Goal: Task Accomplishment & Management: Manage account settings

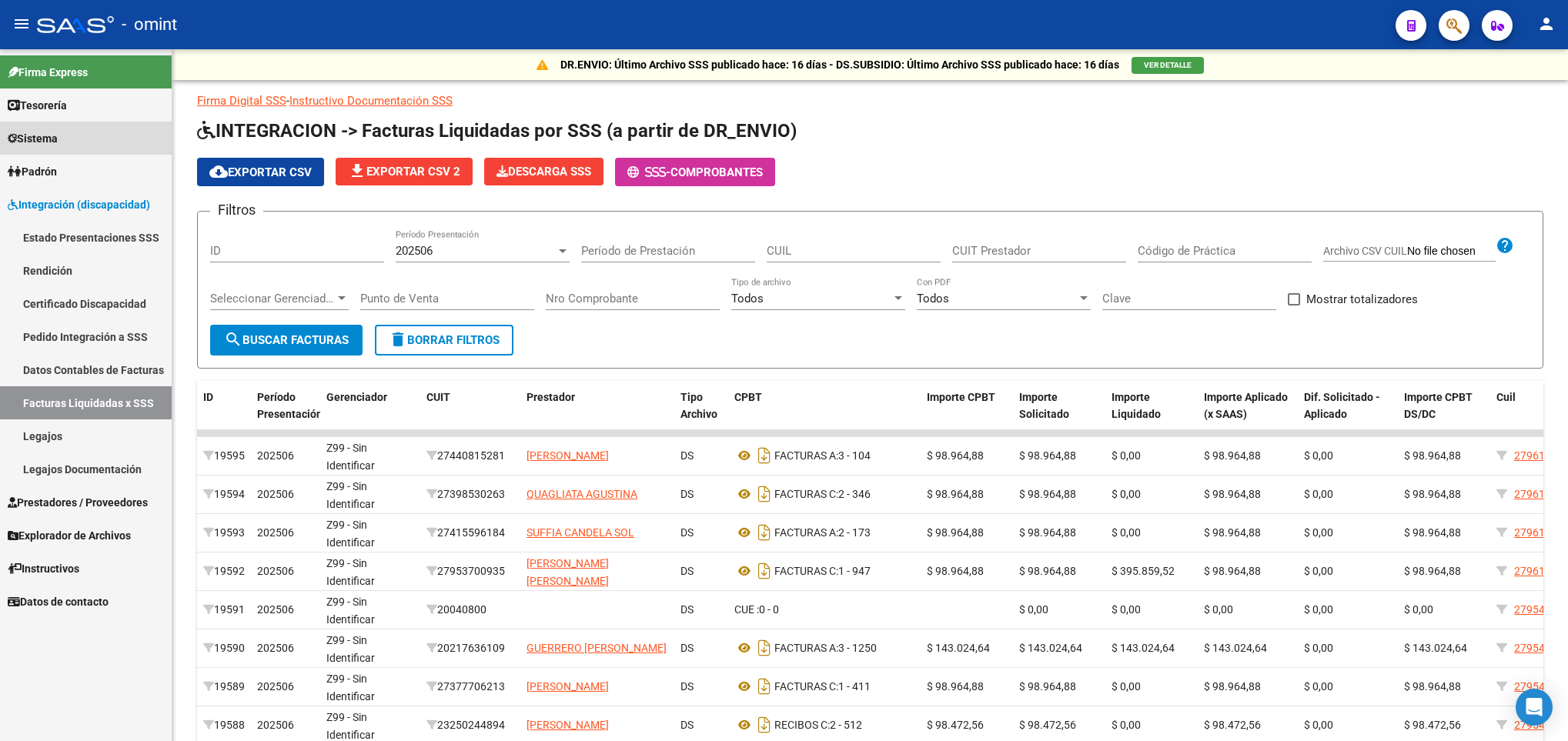
click at [95, 123] on link "Sistema" at bounding box center [86, 138] width 172 height 33
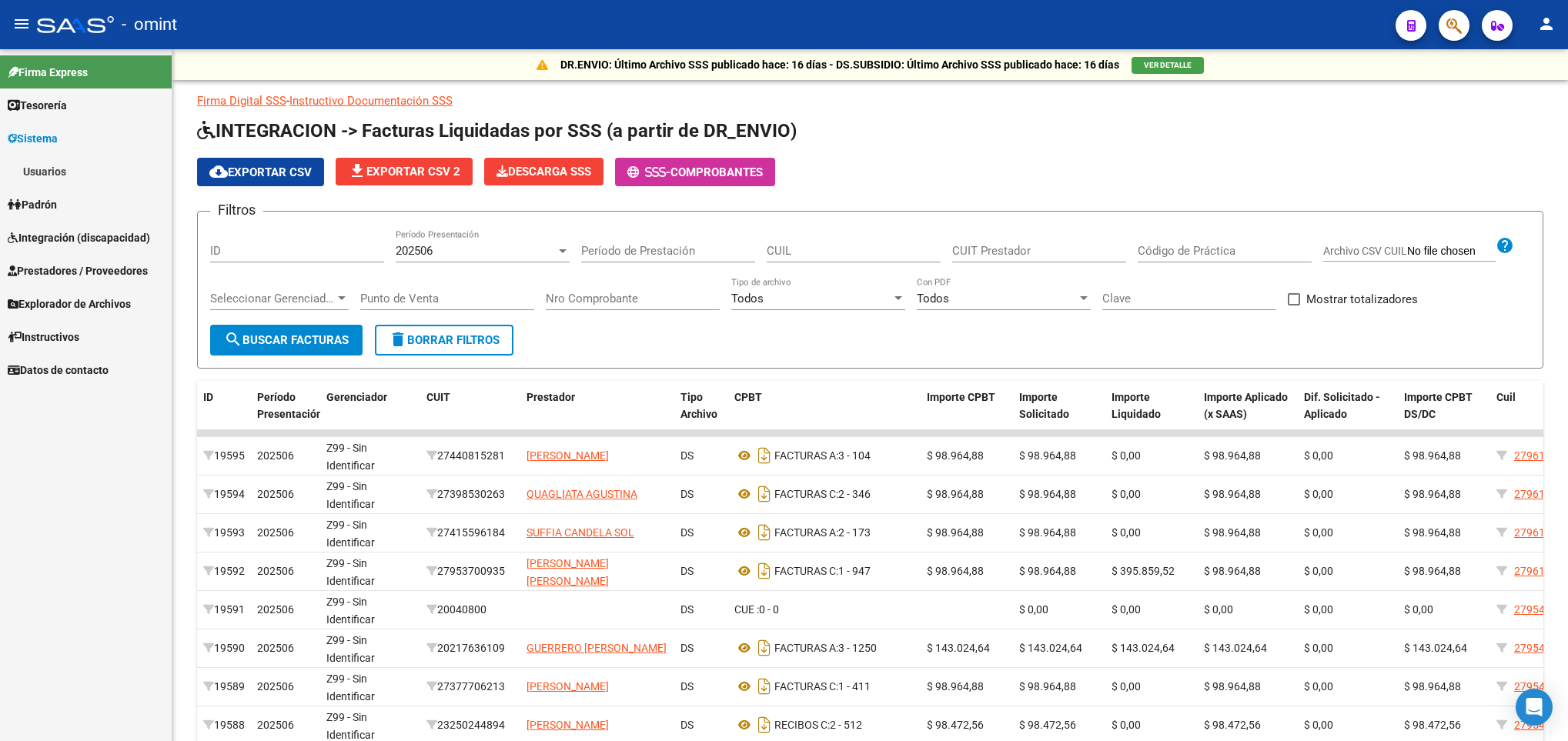
click at [74, 160] on link "Usuarios" at bounding box center [86, 171] width 172 height 33
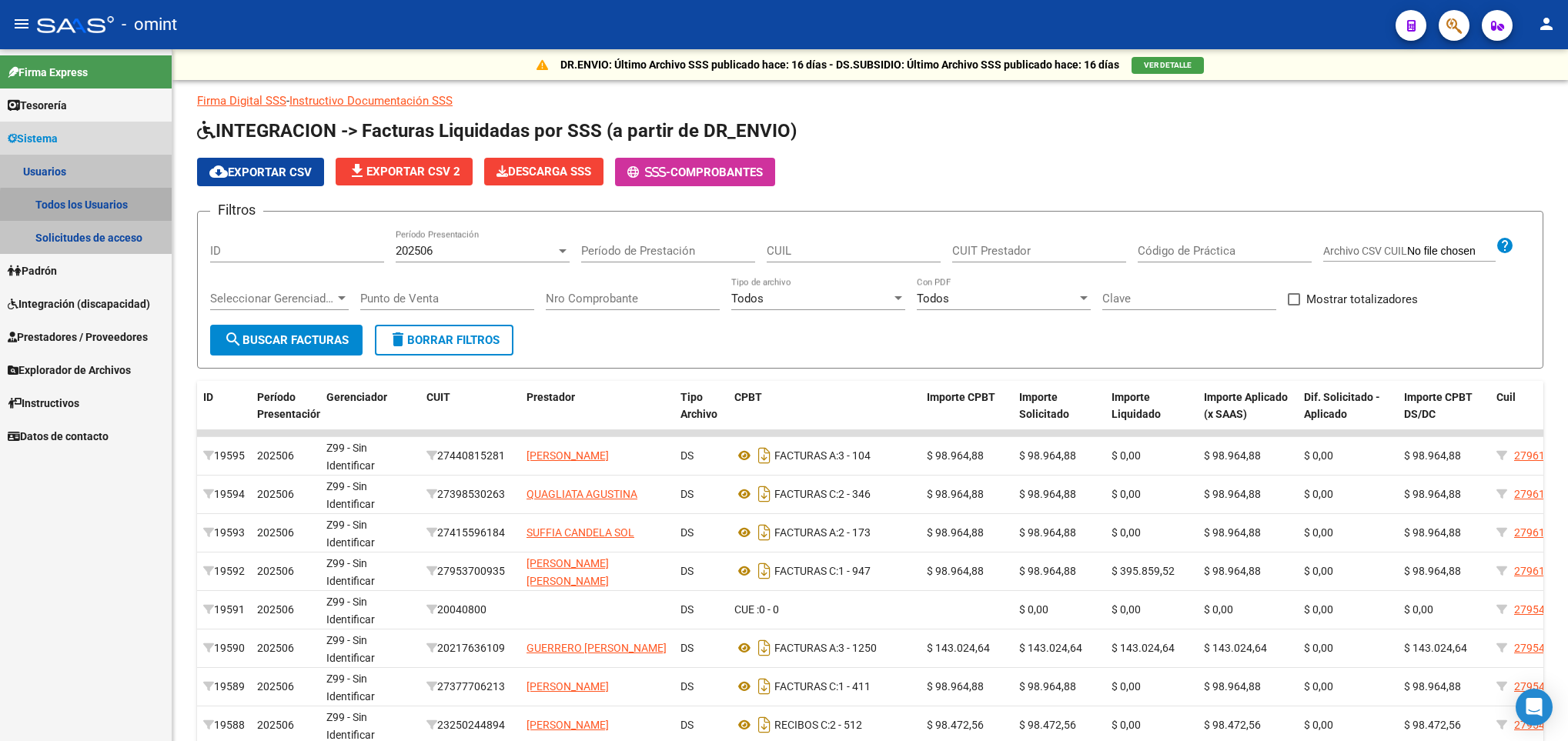
click at [114, 209] on link "Todos los Usuarios" at bounding box center [86, 204] width 172 height 33
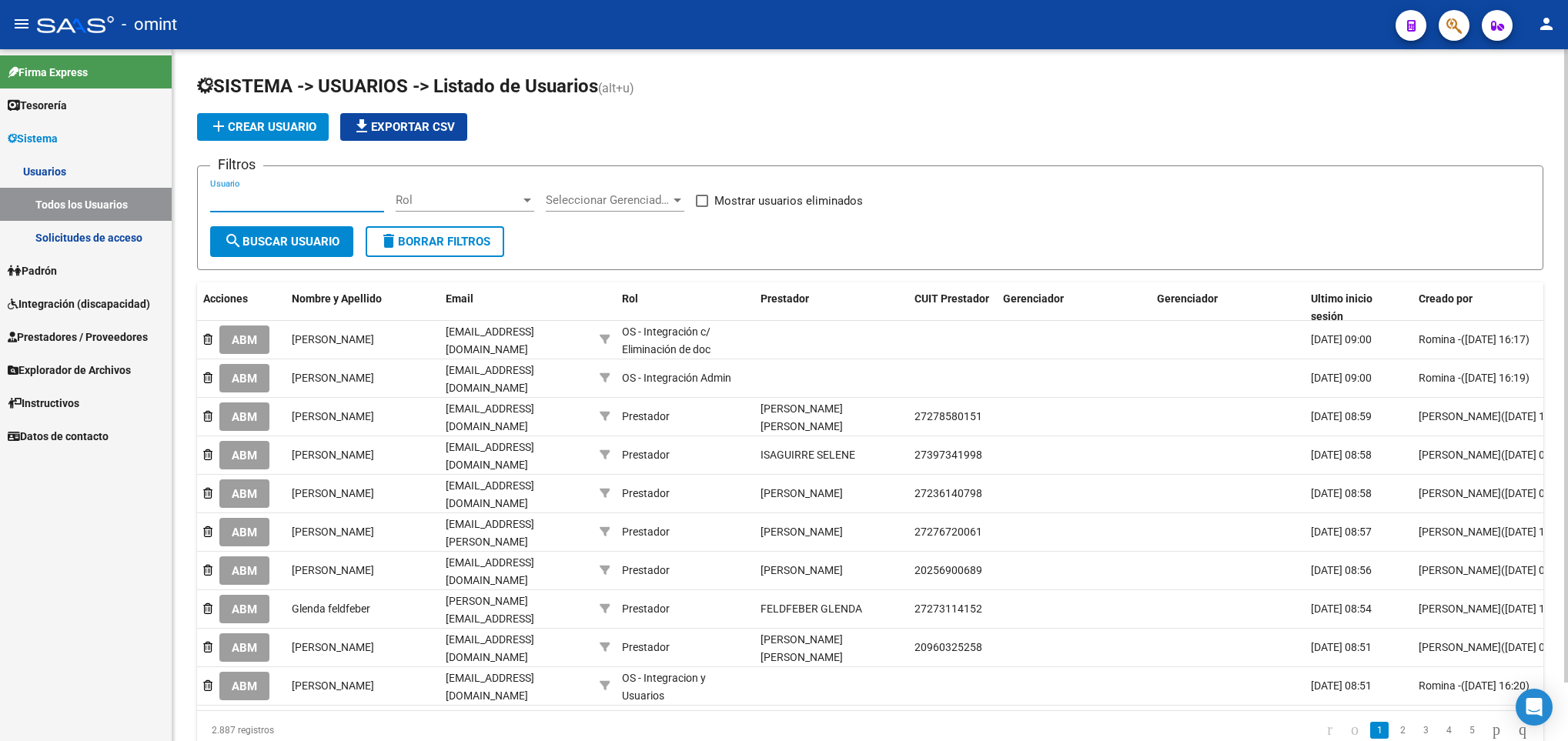
click at [322, 204] on input "Usuario" at bounding box center [297, 200] width 174 height 13
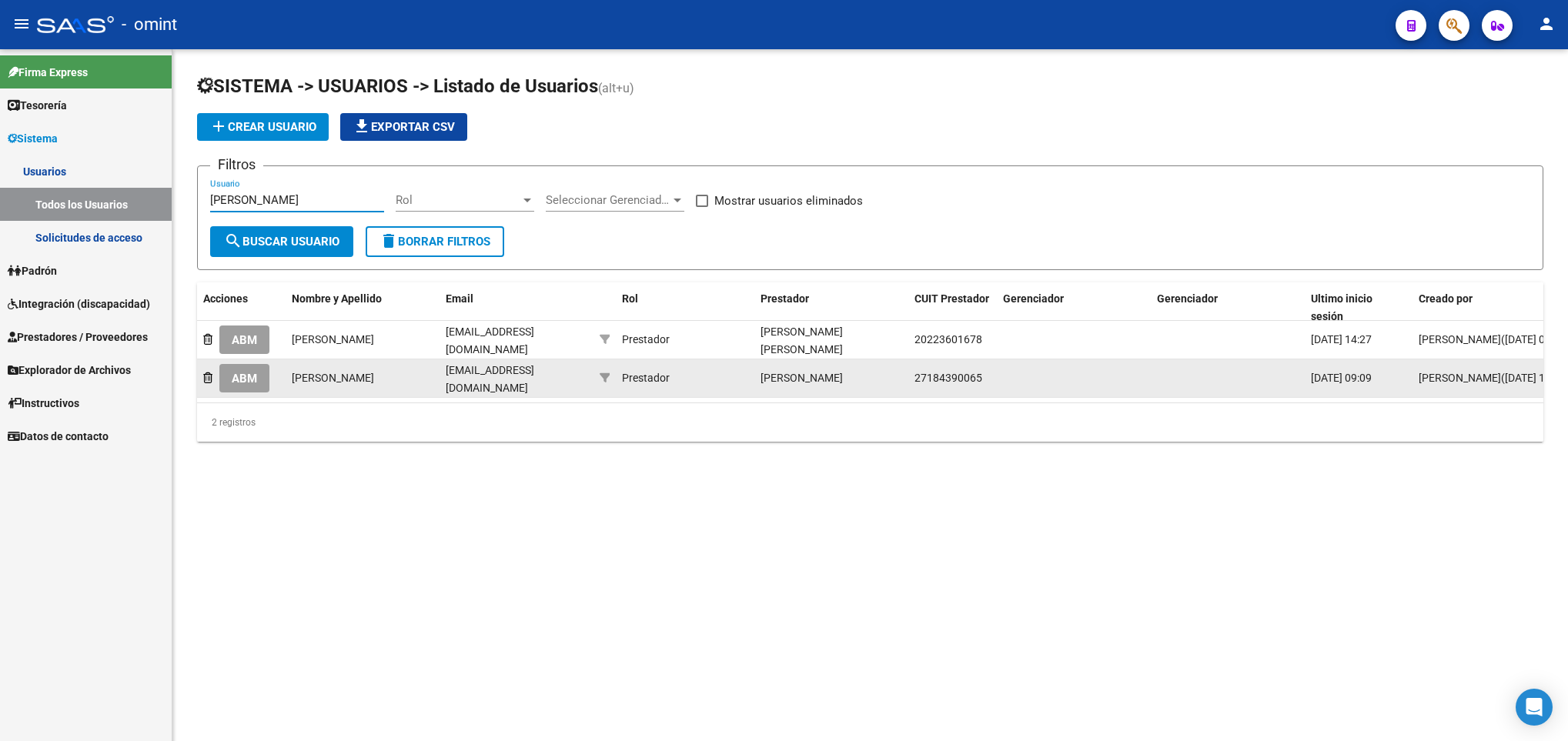
type input "massa"
click at [232, 375] on span "ABM" at bounding box center [245, 378] width 25 height 13
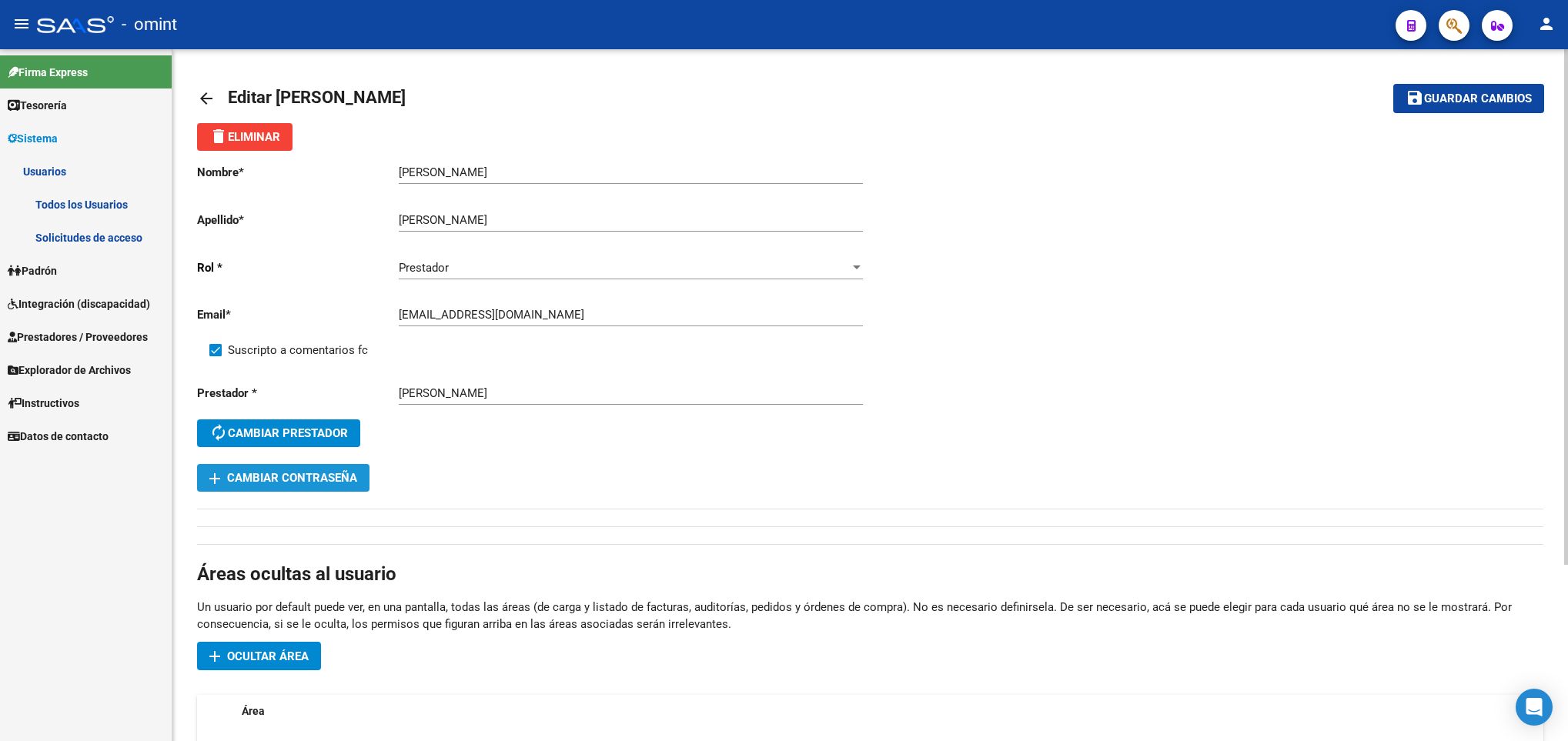
click at [301, 484] on span "add Cambiar Contraseña" at bounding box center [283, 478] width 148 height 13
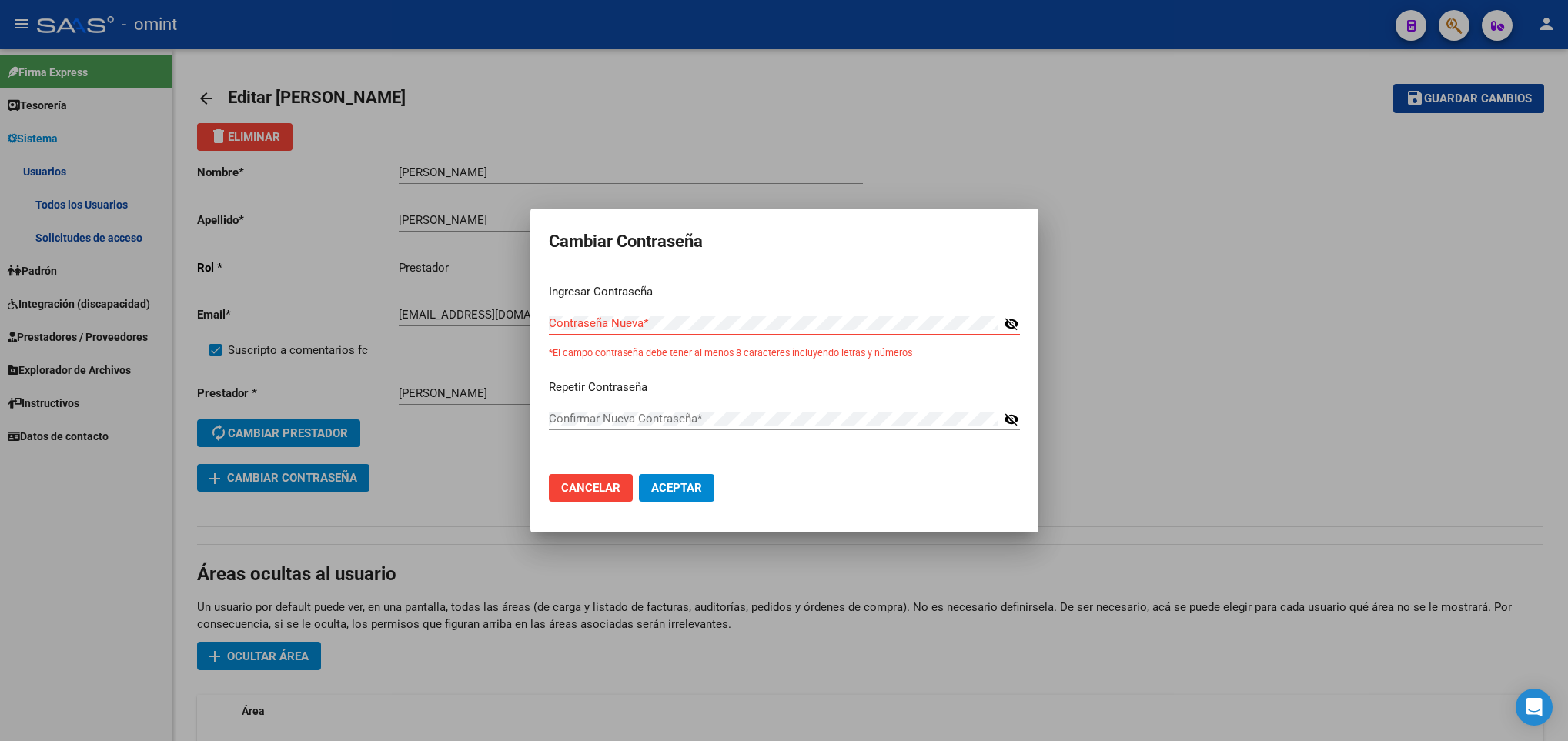
click at [1008, 324] on mat-icon "visibility_off" at bounding box center [1011, 323] width 15 height 19
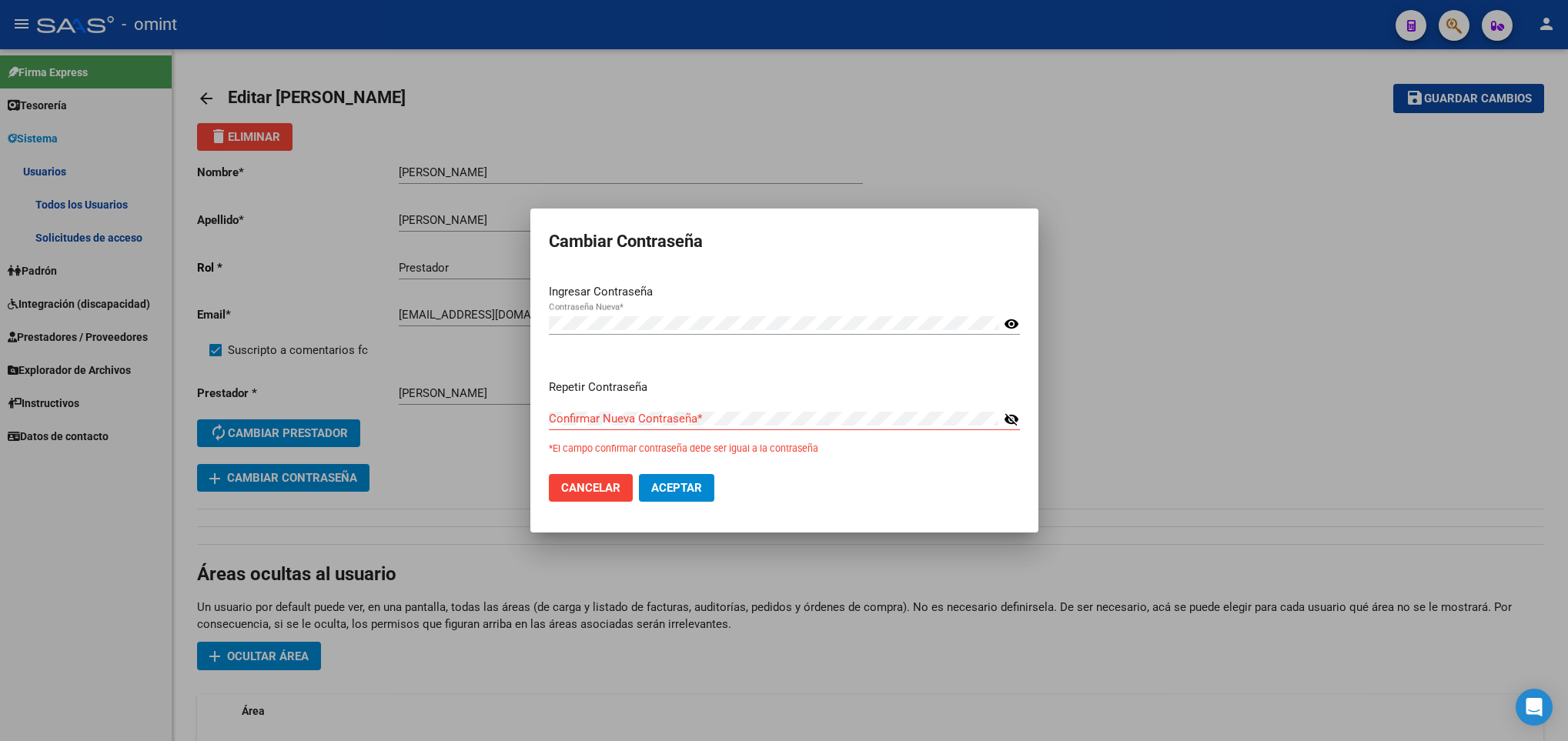
click at [1013, 417] on mat-icon "visibility_off" at bounding box center [1011, 419] width 15 height 19
click at [702, 486] on button "Aceptar" at bounding box center [676, 487] width 75 height 28
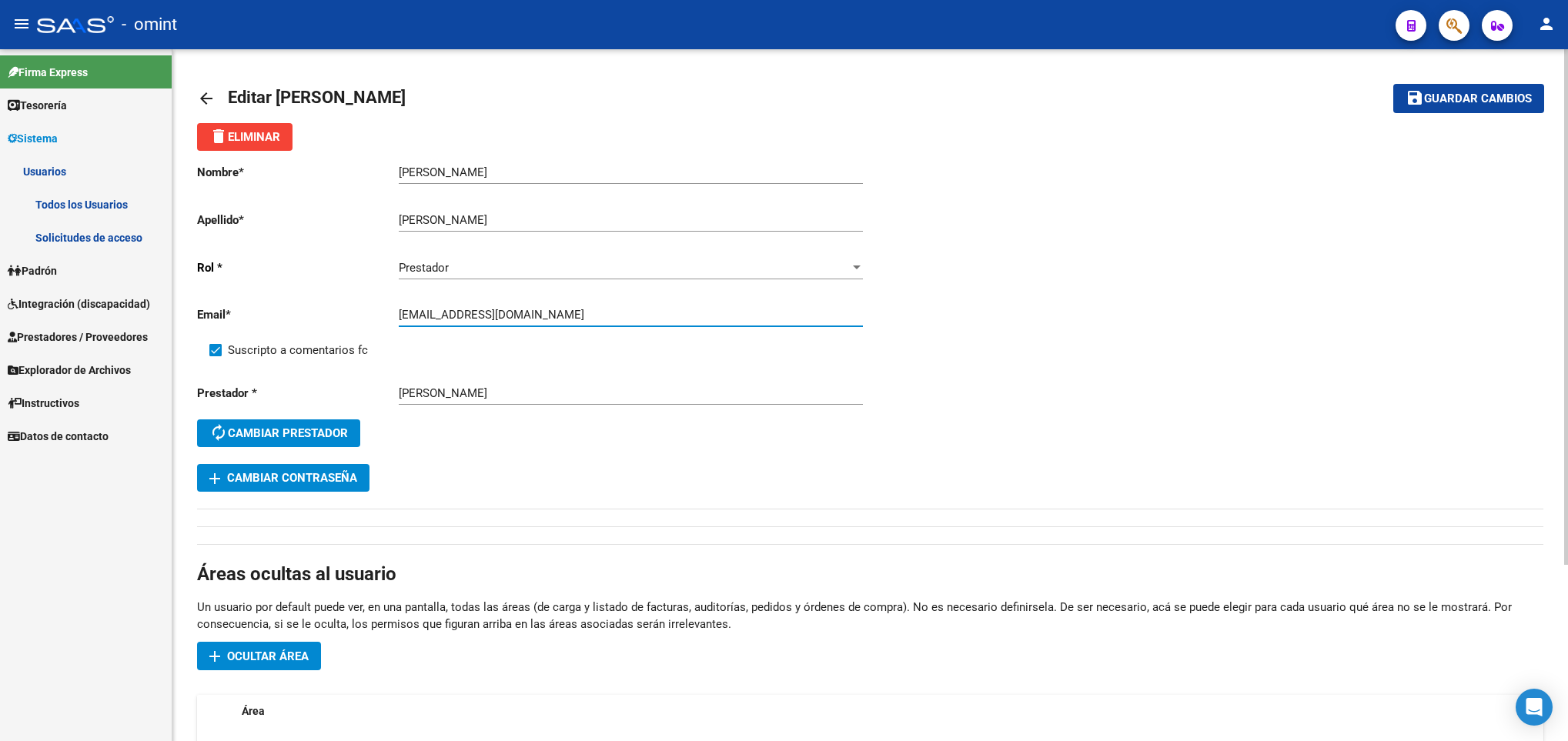
click at [568, 313] on input "[EMAIL_ADDRESS][DOMAIN_NAME]" at bounding box center [631, 314] width 464 height 13
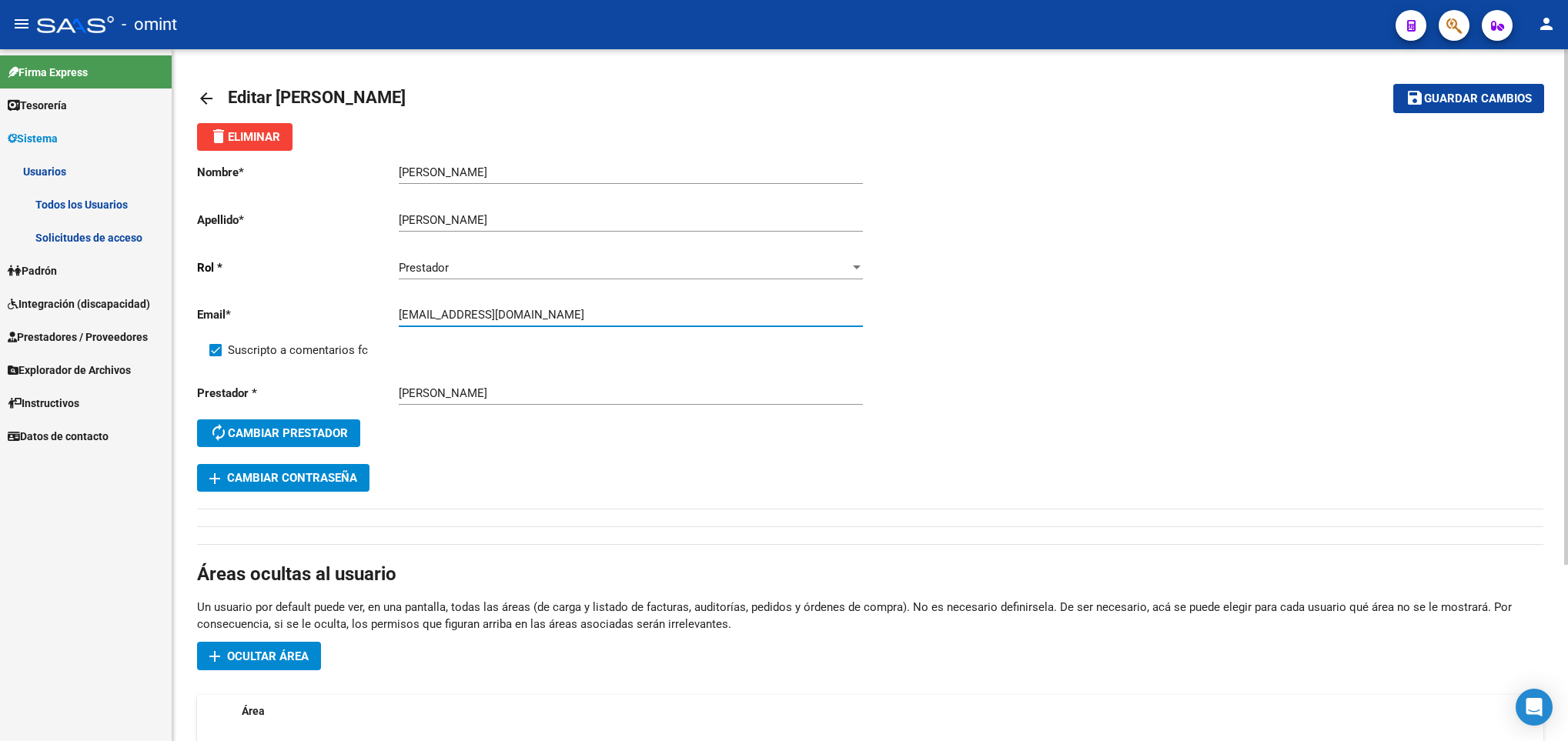
click at [568, 313] on input "[EMAIL_ADDRESS][DOMAIN_NAME]" at bounding box center [631, 314] width 464 height 13
click at [1184, 95] on span "Guardar cambios" at bounding box center [1478, 99] width 108 height 13
click at [201, 93] on mat-icon "arrow_back" at bounding box center [206, 99] width 19 height 19
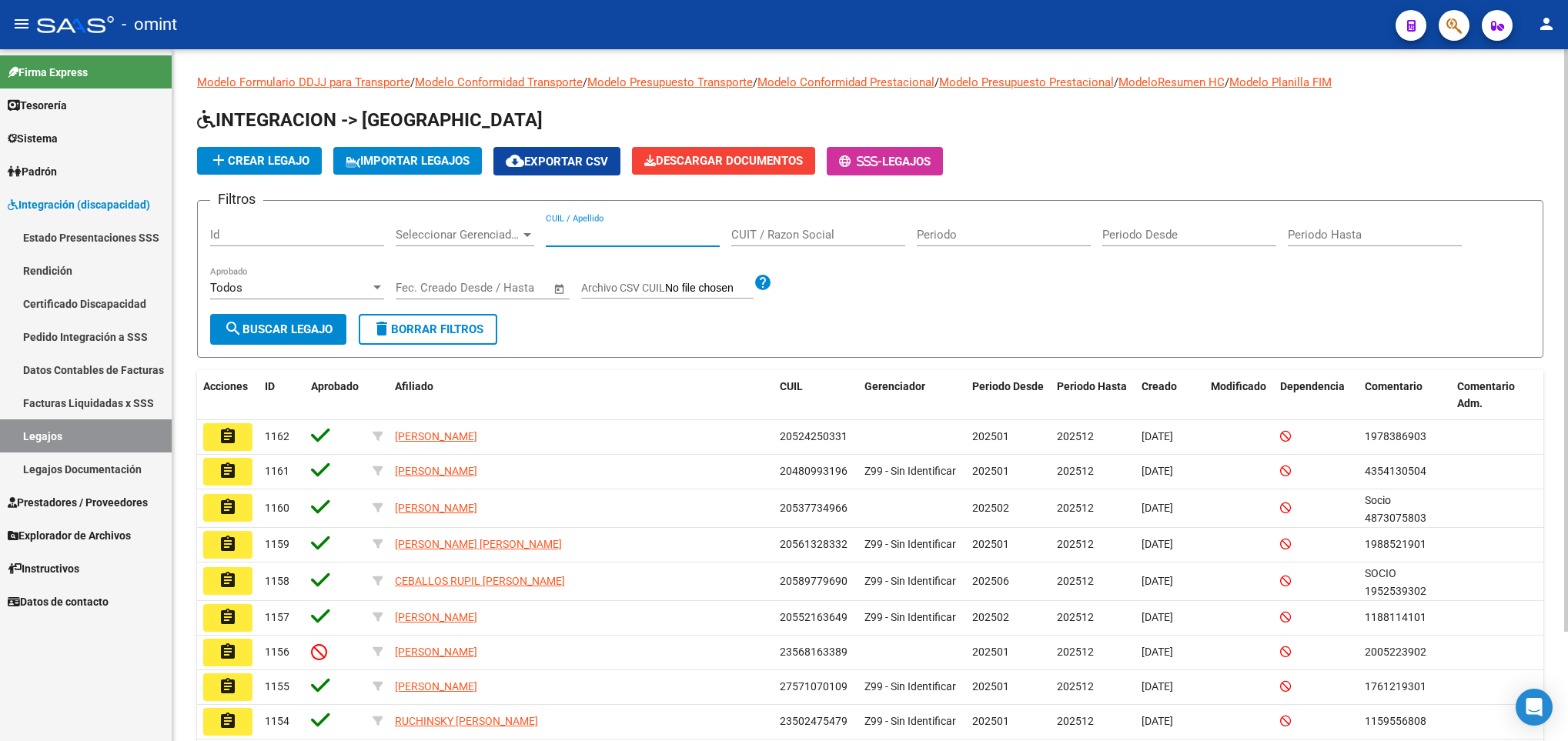
click at [593, 234] on input "CUIL / Apellido" at bounding box center [633, 234] width 174 height 13
paste input "57109922"
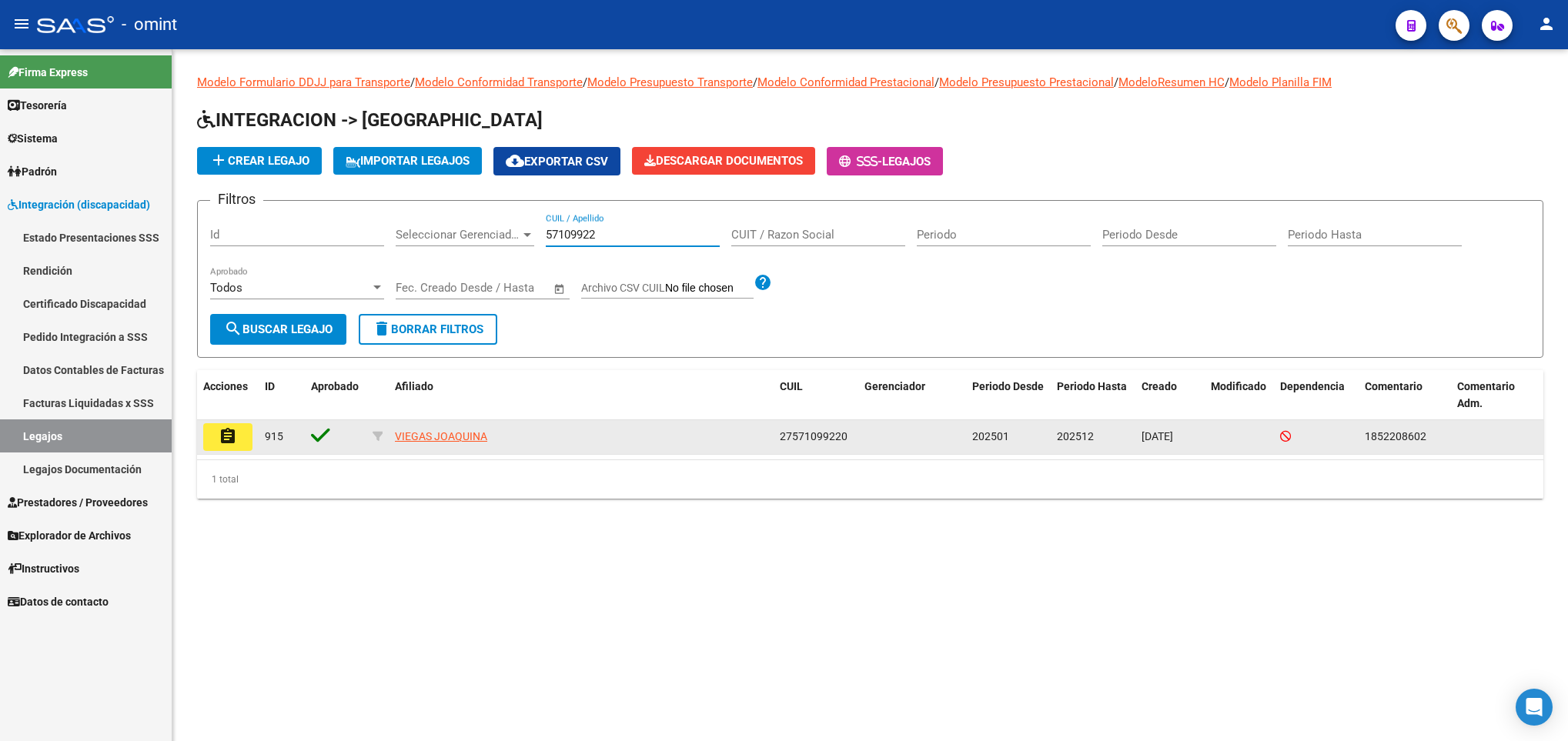
type input "57109922"
click at [234, 448] on button "assignment" at bounding box center [228, 437] width 49 height 28
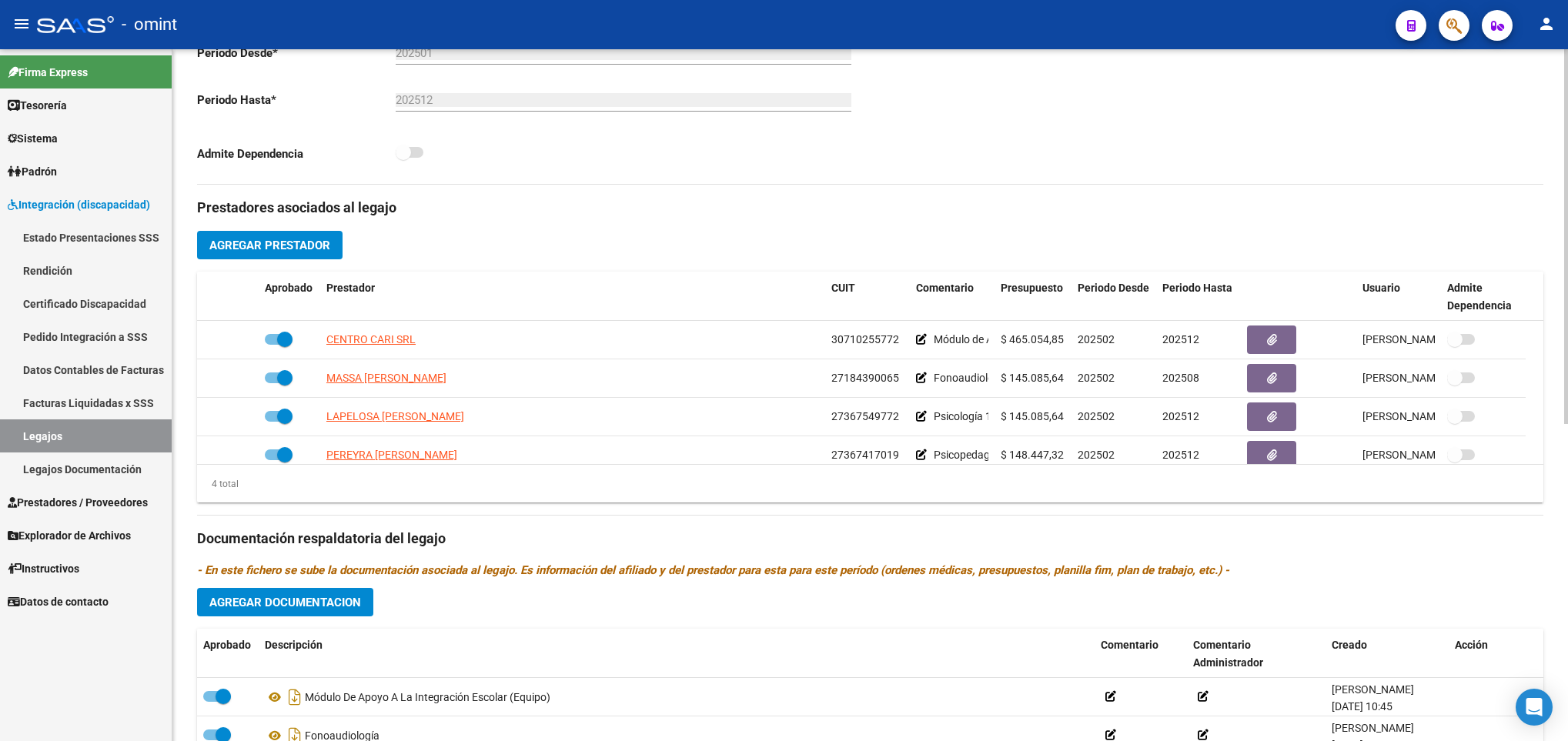
scroll to position [416, 0]
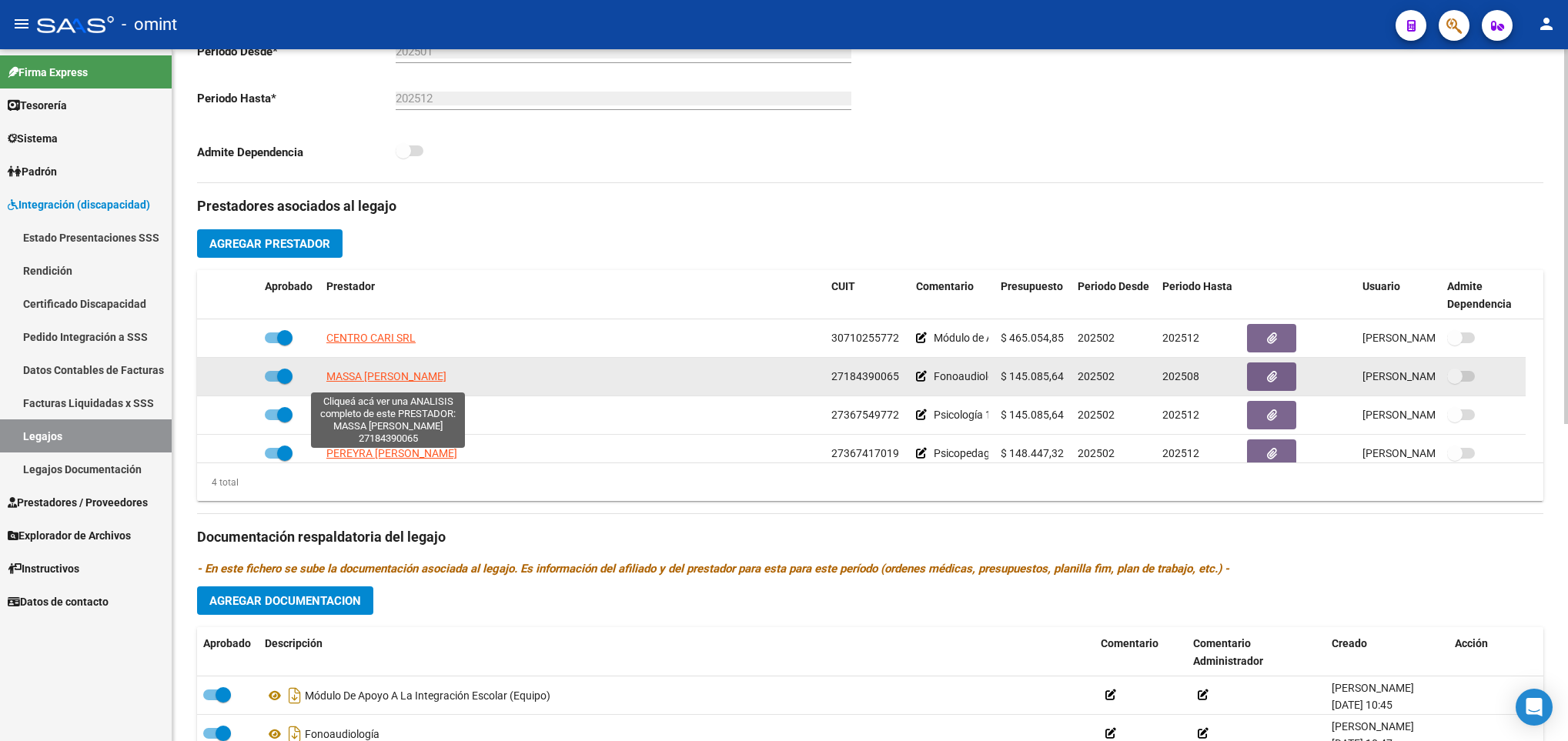
click at [428, 381] on span "MASSA [PERSON_NAME]" at bounding box center [386, 376] width 120 height 13
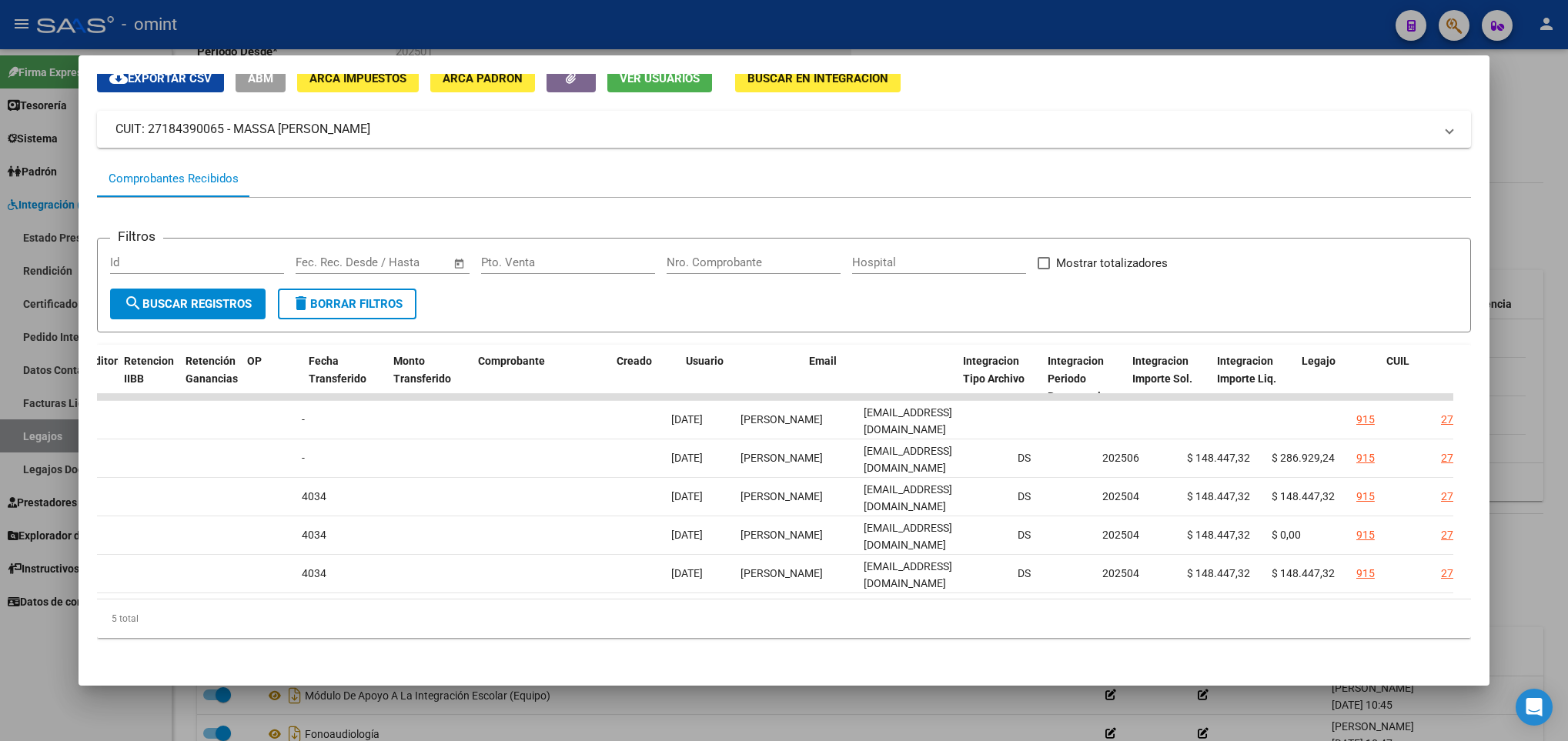
scroll to position [0, 1969]
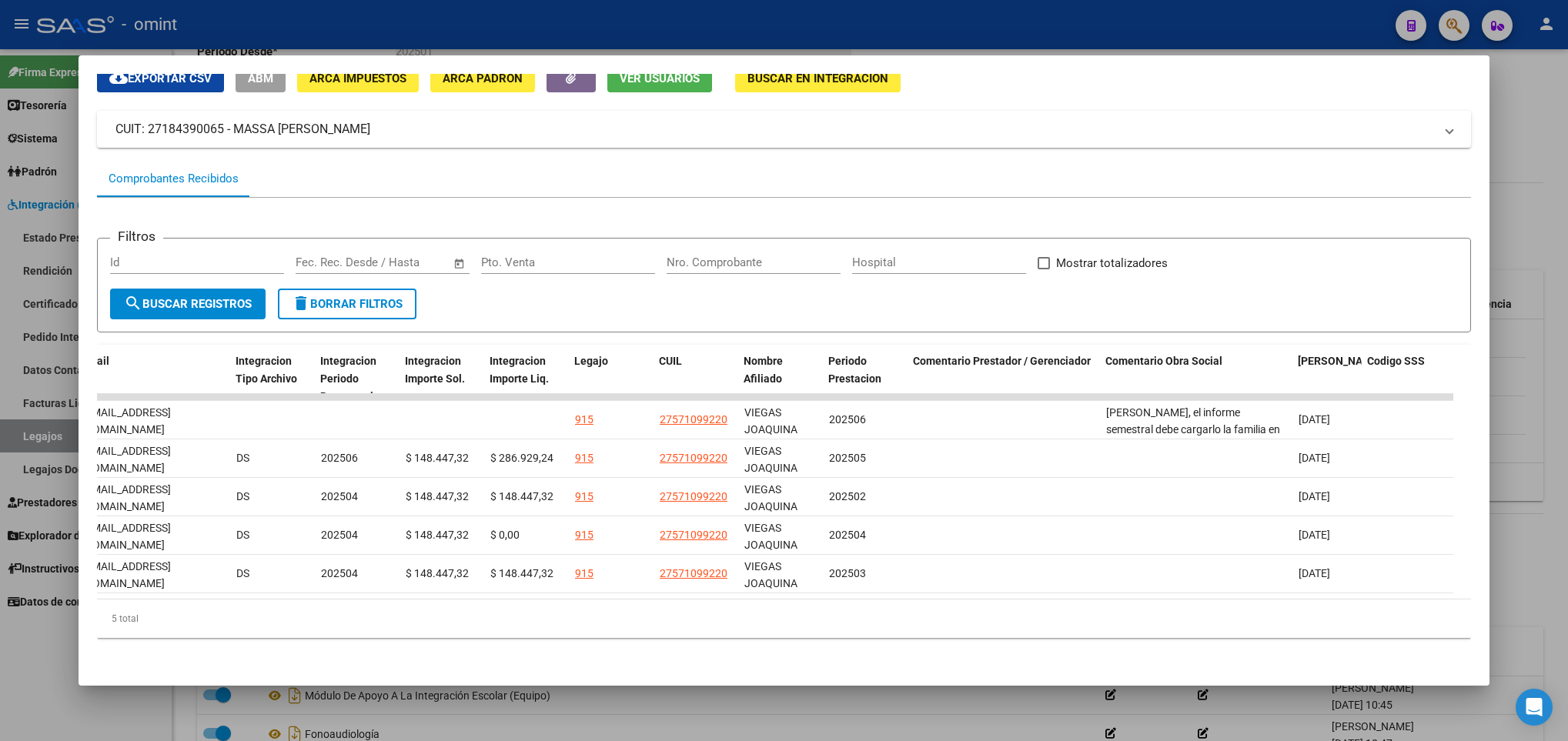
click at [335, 599] on div "5 total" at bounding box center [783, 618] width 1374 height 39
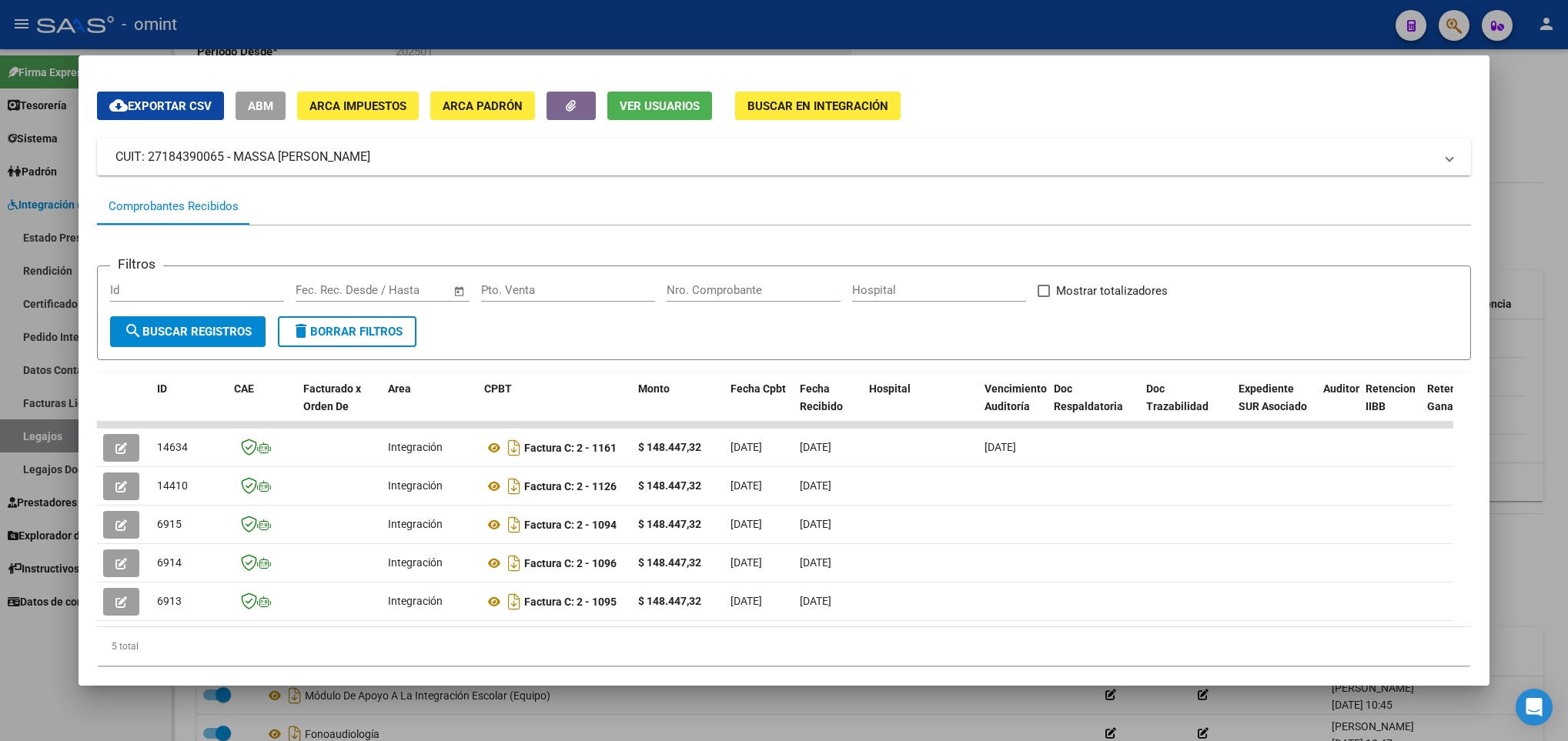
scroll to position [0, 0]
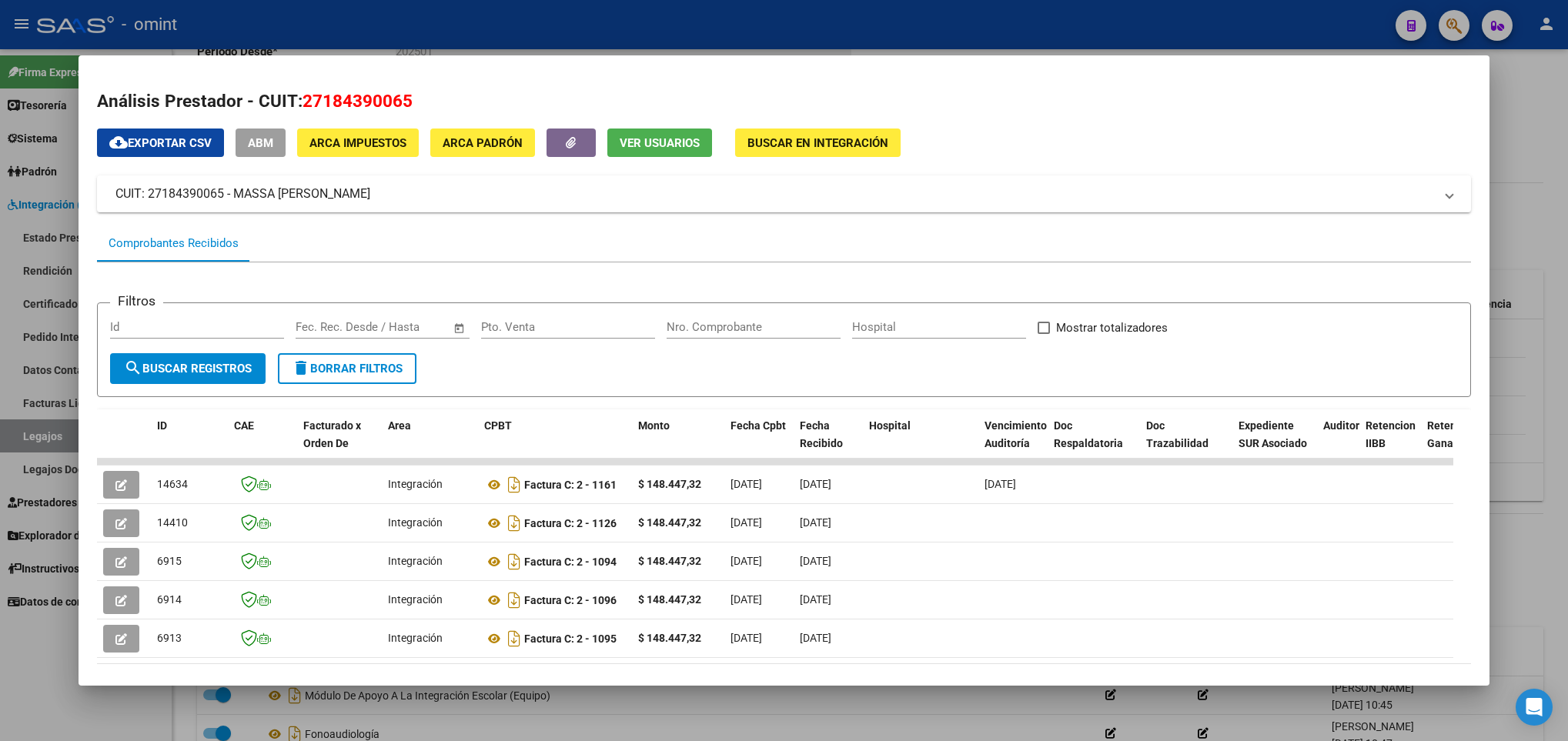
click at [373, 92] on span "27184390065" at bounding box center [358, 100] width 110 height 20
copy span "27184390065"
click at [1560, 149] on div at bounding box center [784, 370] width 1568 height 741
